Goal: Contribute content

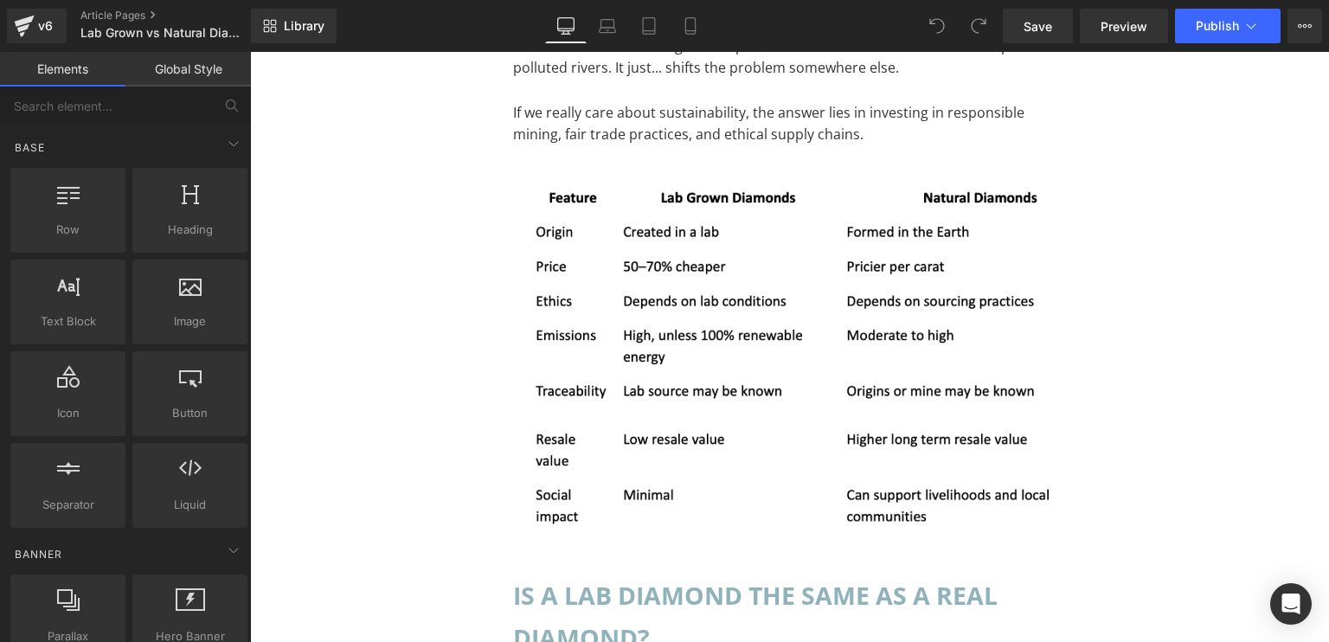
scroll to position [11249, 0]
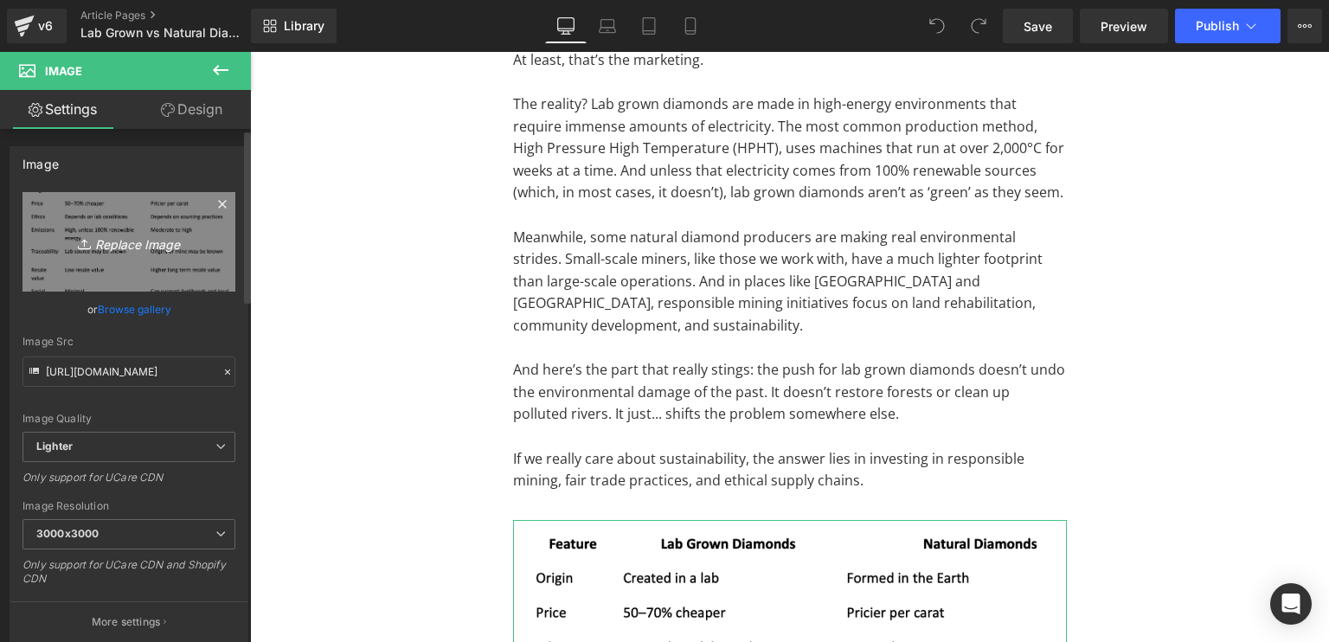
click at [142, 251] on icon "Replace Image" at bounding box center [129, 242] width 138 height 22
type input "C:\fakepath\Table-01.png"
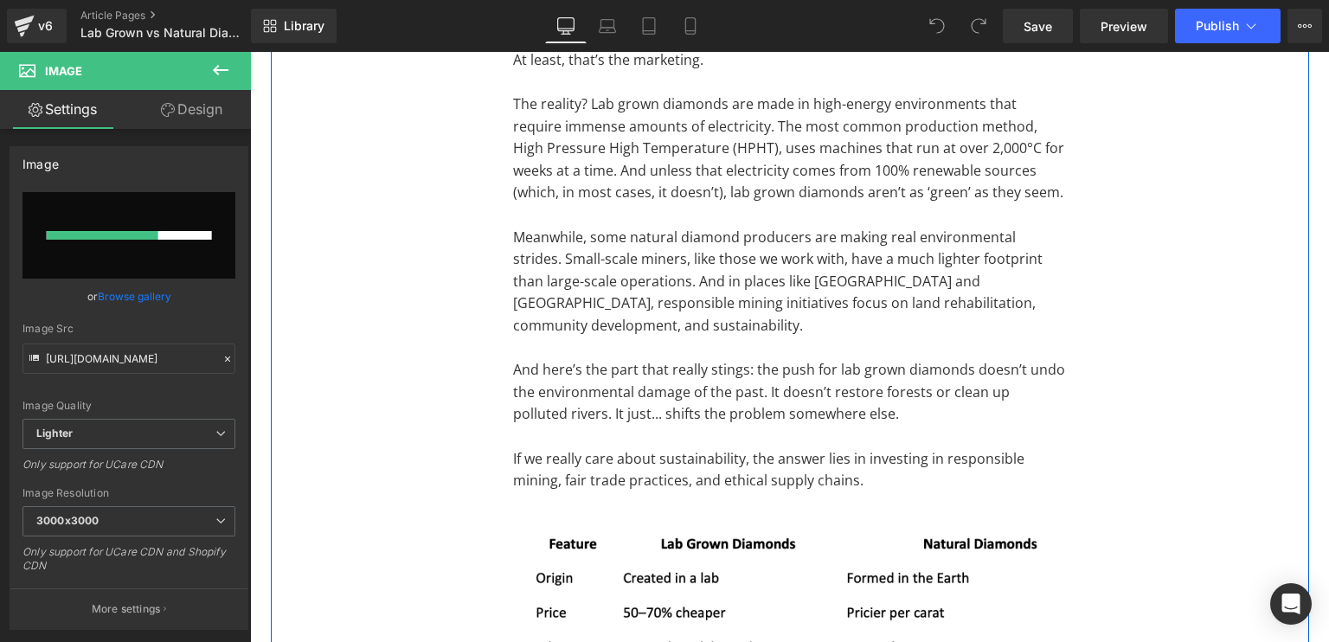
scroll to position [11422, 0]
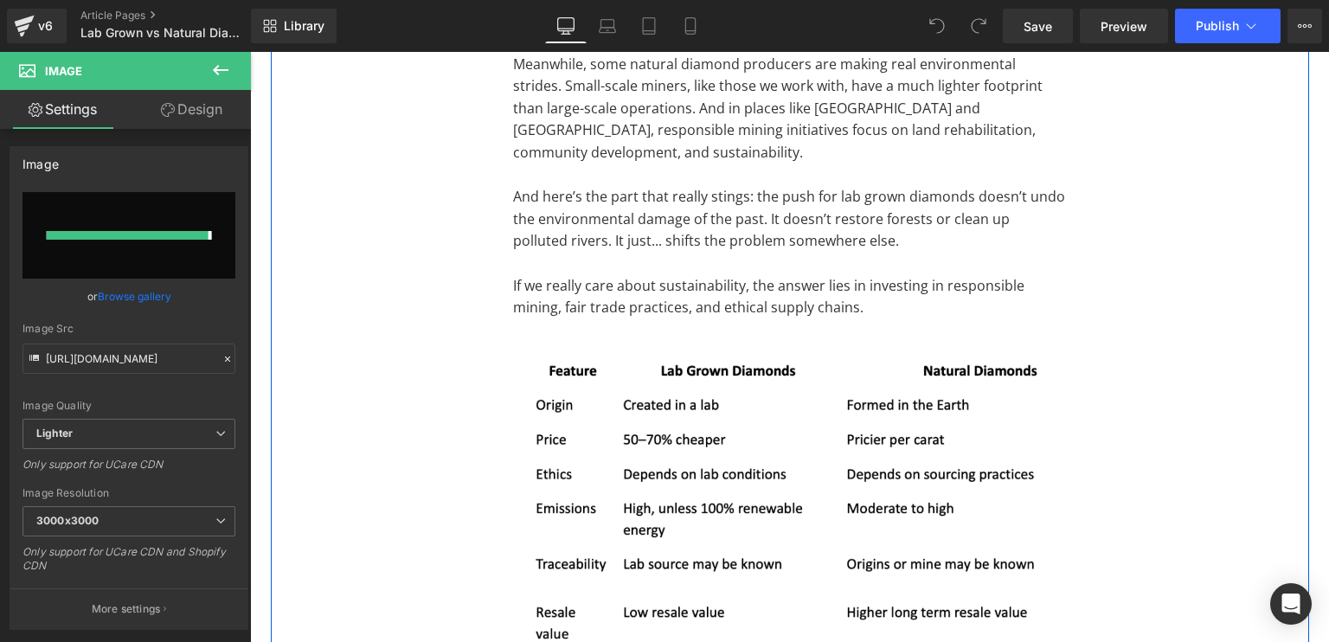
type input "[URL][DOMAIN_NAME]"
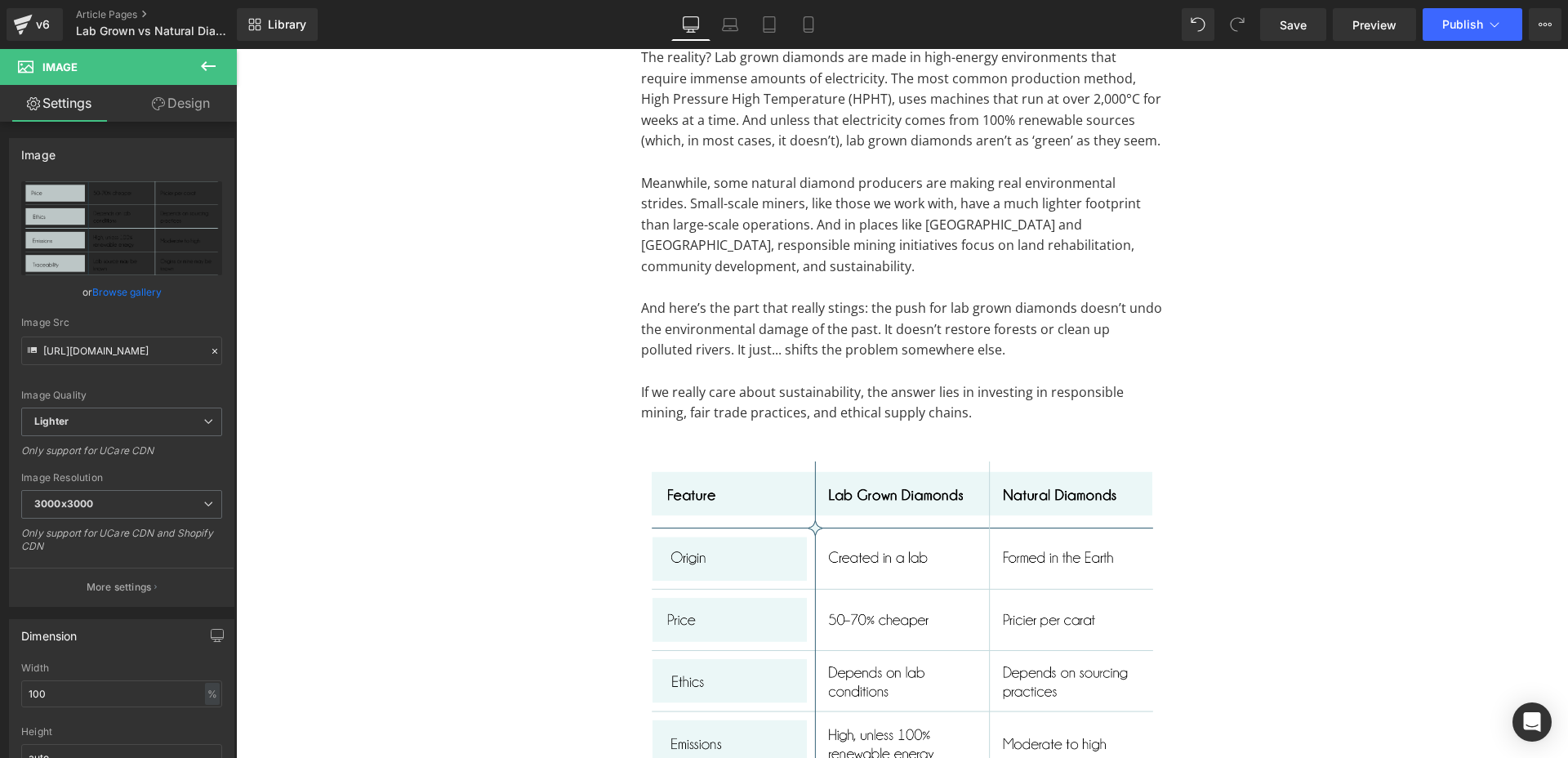
scroll to position [10762, 0]
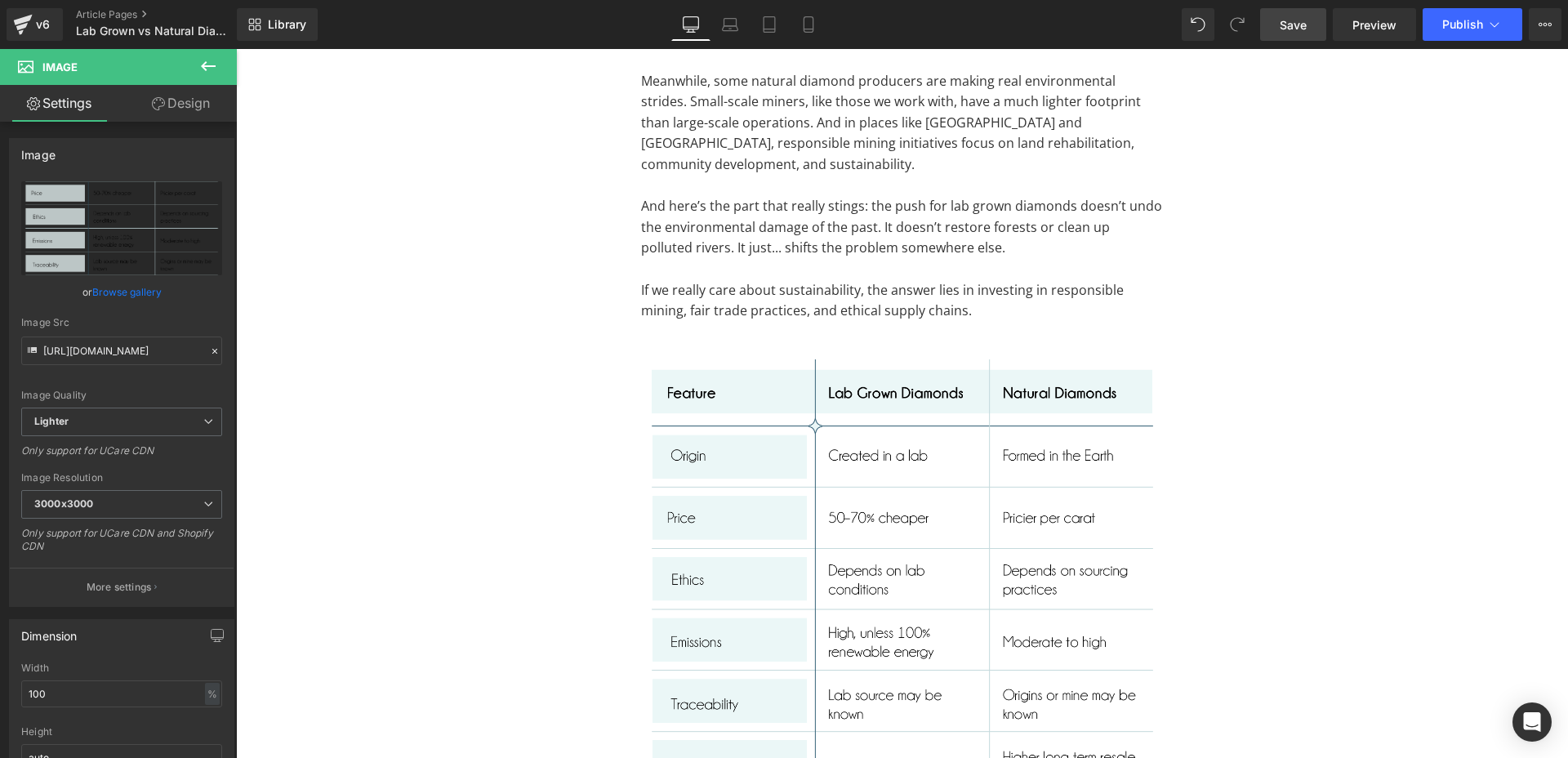
click at [1254, 23] on span "Save" at bounding box center [1293, 25] width 27 height 17
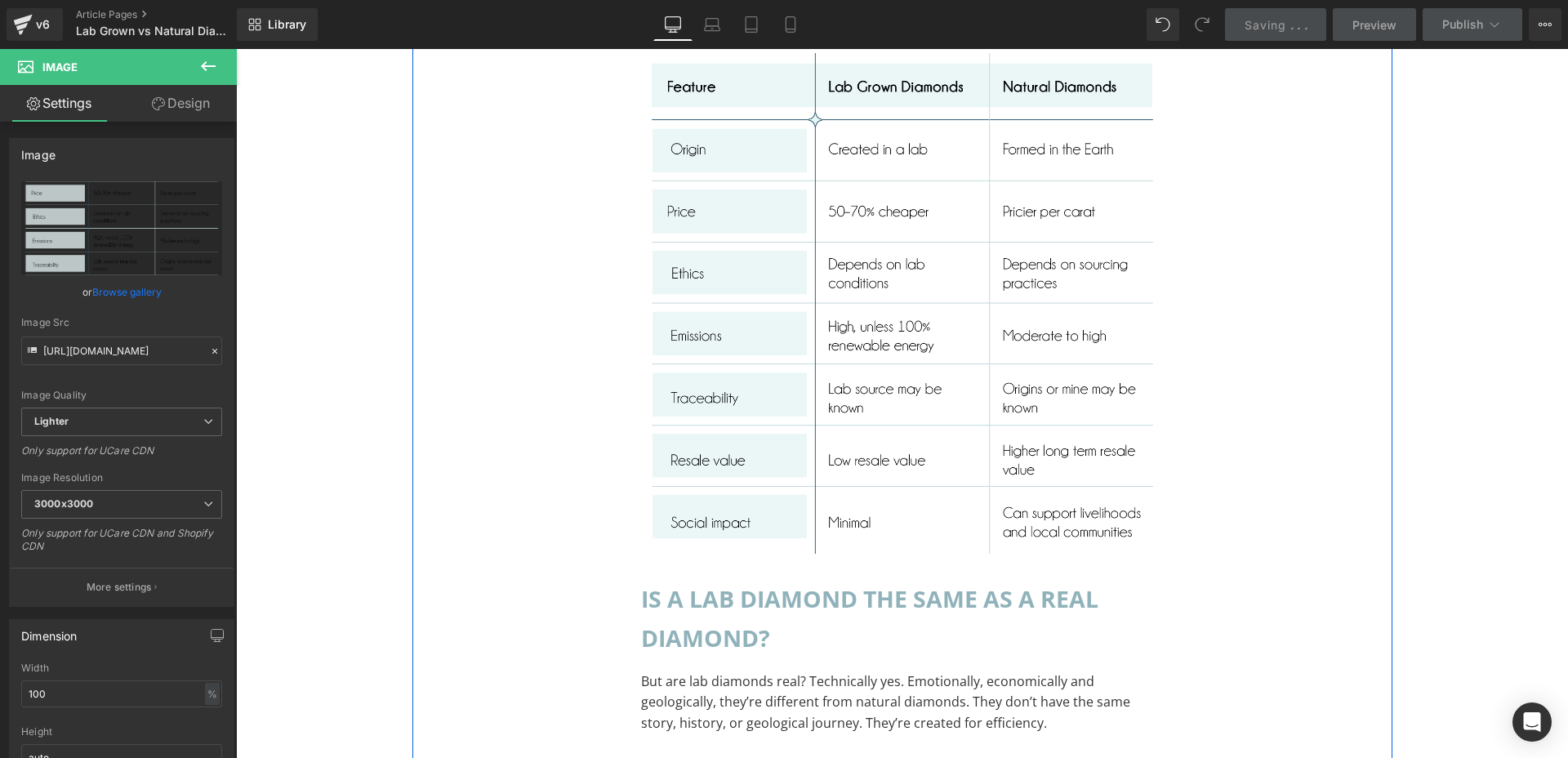
scroll to position [10455, 0]
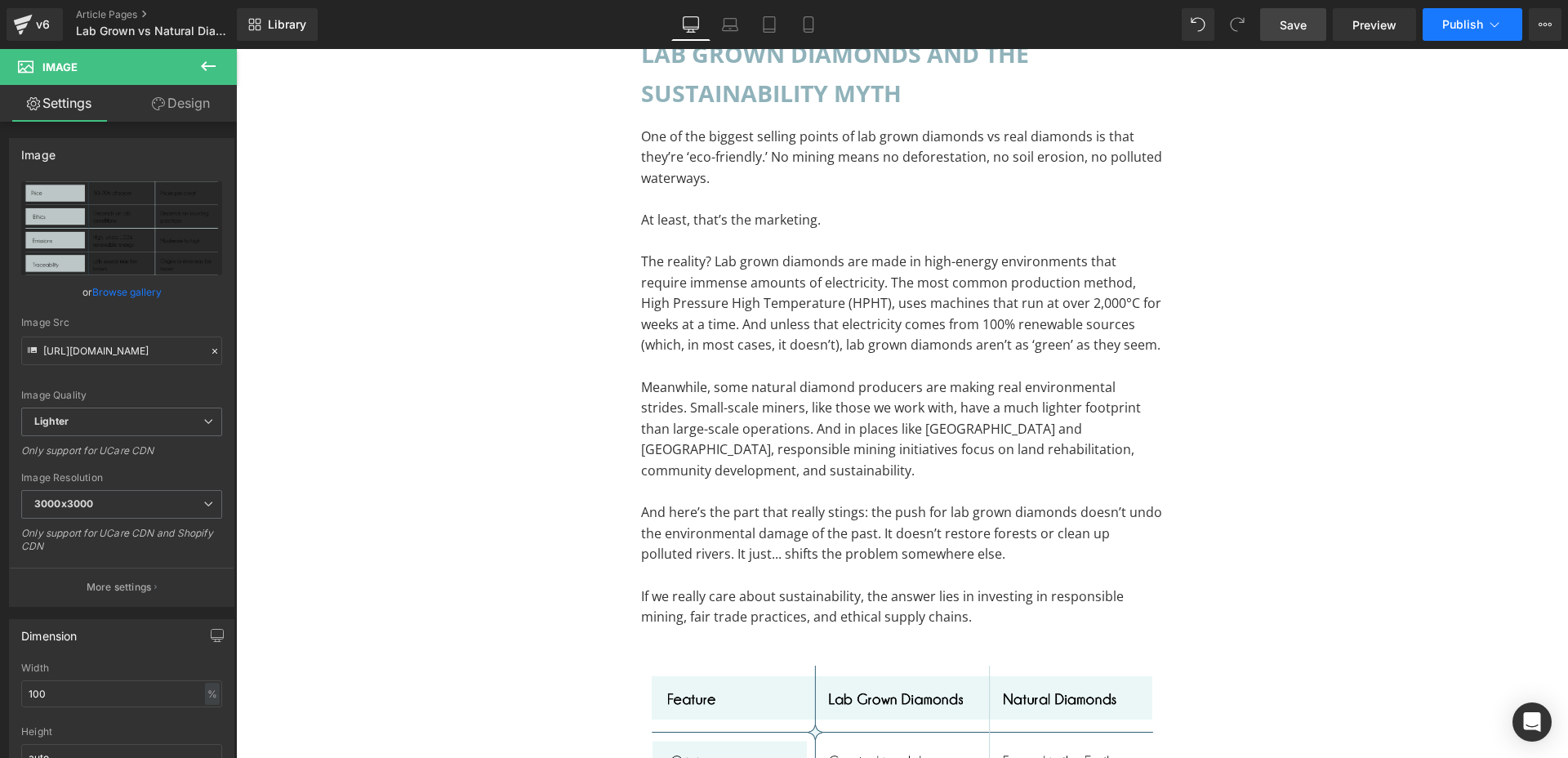
click at [1254, 29] on span "Publish" at bounding box center [1462, 25] width 41 height 13
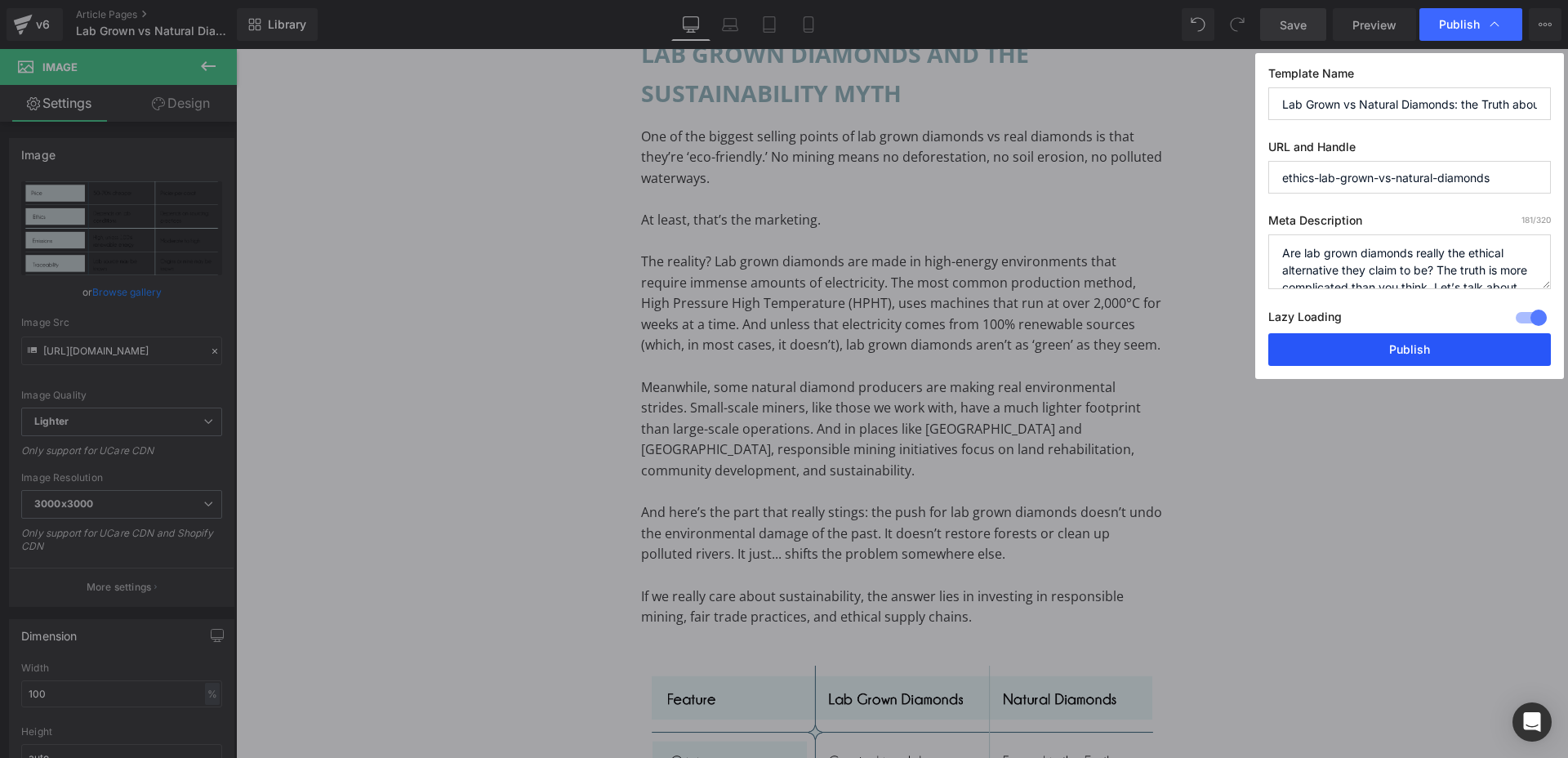
click at [1254, 337] on button "Publish" at bounding box center [1409, 349] width 282 height 33
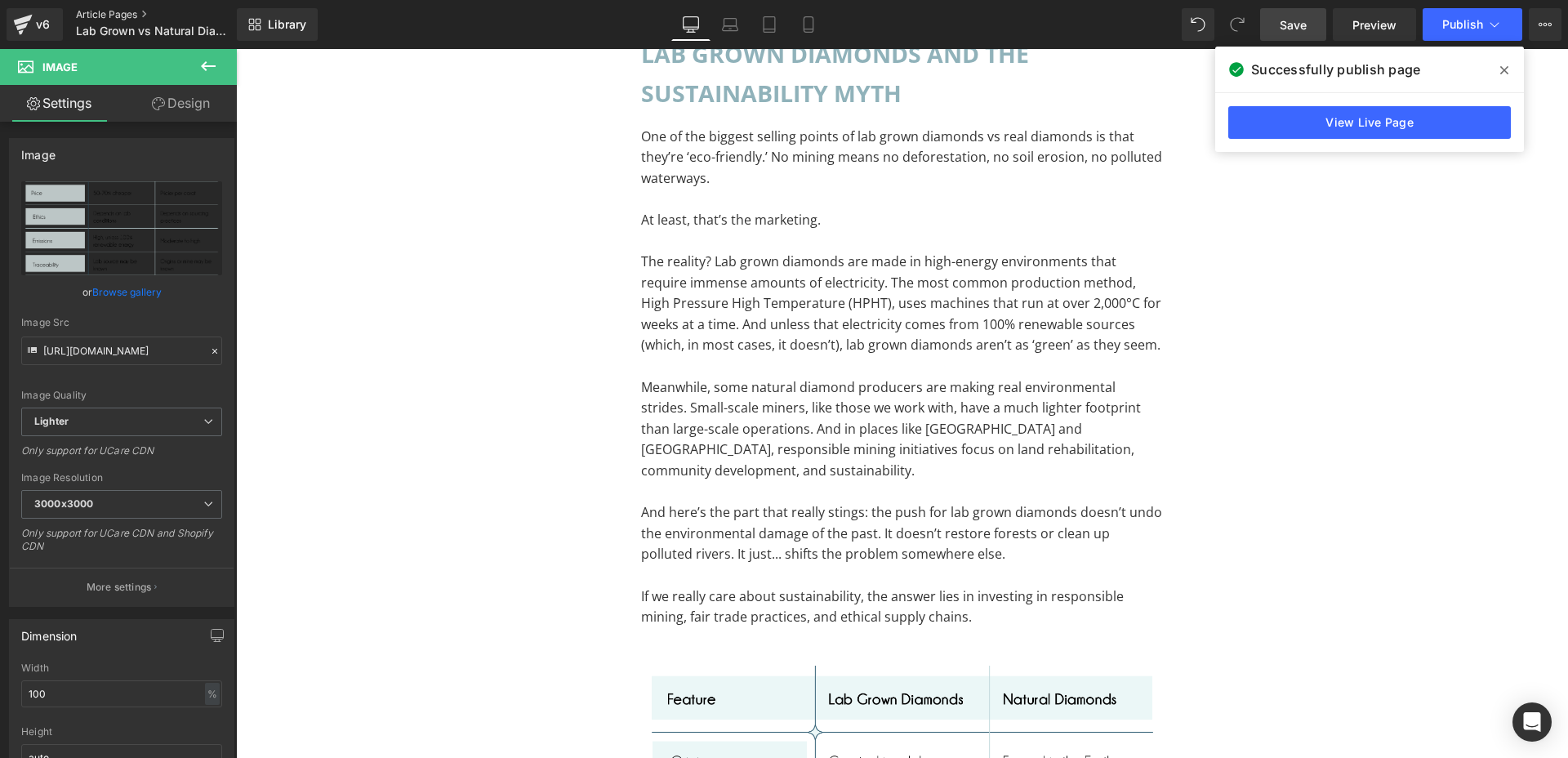
click at [126, 8] on link "Article Pages" at bounding box center [169, 15] width 188 height 13
